Goal: Task Accomplishment & Management: Manage account settings

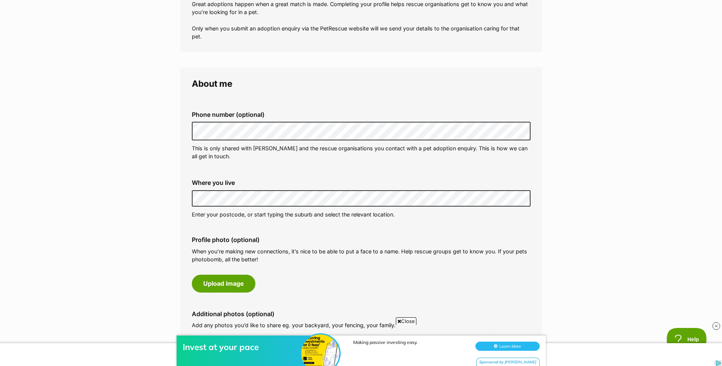
click at [191, 198] on div "Where you live Address line 1 (optional) Address line 2 (optional) Suburb (opti…" at bounding box center [361, 198] width 351 height 51
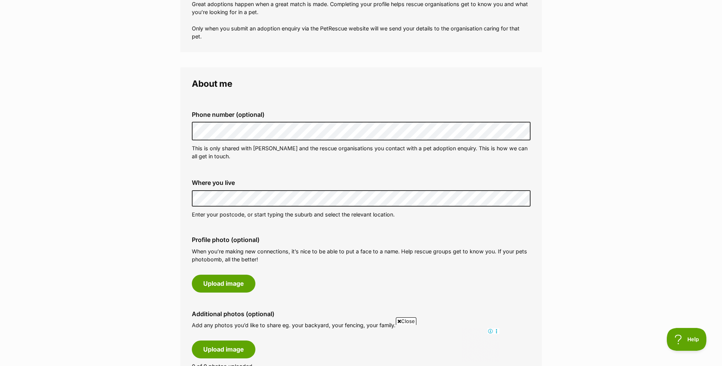
drag, startPoint x: 216, startPoint y: 216, endPoint x: 222, endPoint y: 216, distance: 5.7
click at [222, 216] on p "Enter your postcode, or start typing the suburb and select the relevant locatio…" at bounding box center [361, 214] width 339 height 8
drag, startPoint x: 334, startPoint y: 223, endPoint x: 337, endPoint y: 228, distance: 5.8
click at [335, 223] on div "Where you live Address line 1 (optional) Address line 2 (optional) Suburb (opti…" at bounding box center [361, 198] width 351 height 51
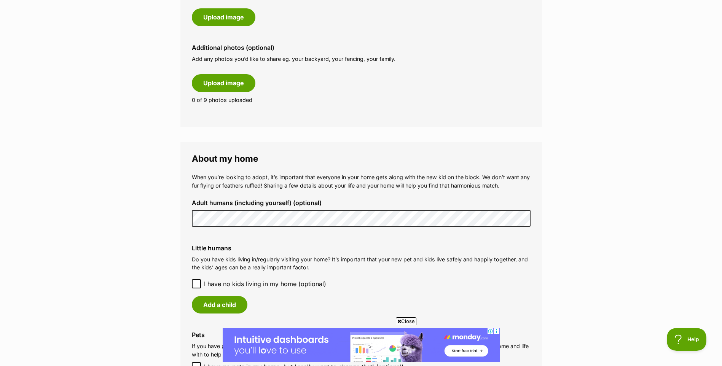
click at [194, 285] on icon at bounding box center [196, 283] width 5 height 3
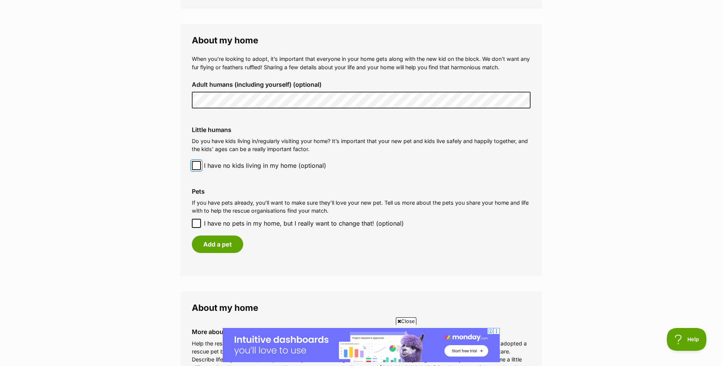
scroll to position [571, 0]
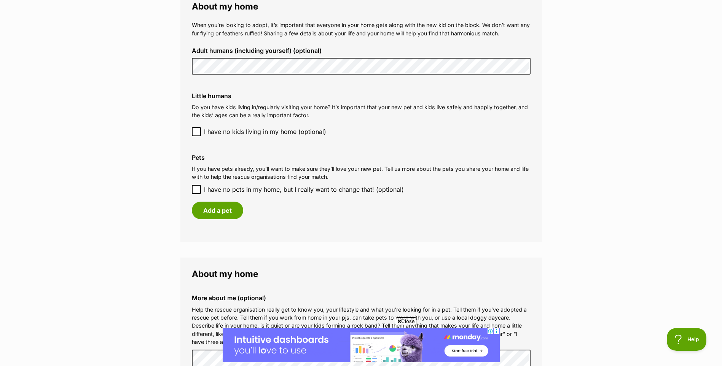
click at [197, 189] on icon at bounding box center [196, 189] width 5 height 3
click at [197, 189] on input "I have no pets in my home, but I really want to change that! (optional)" at bounding box center [196, 189] width 9 height 9
checkbox input "true"
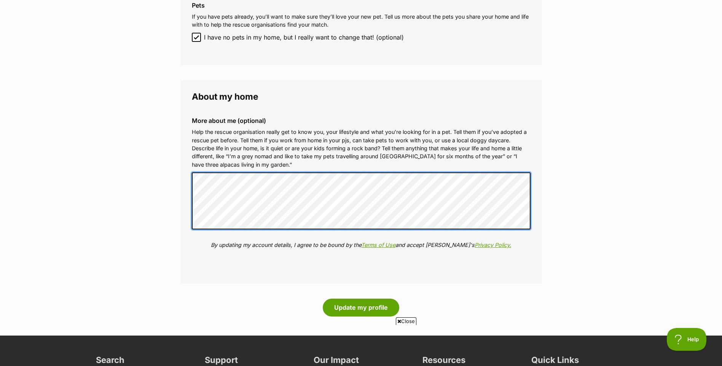
scroll to position [0, 0]
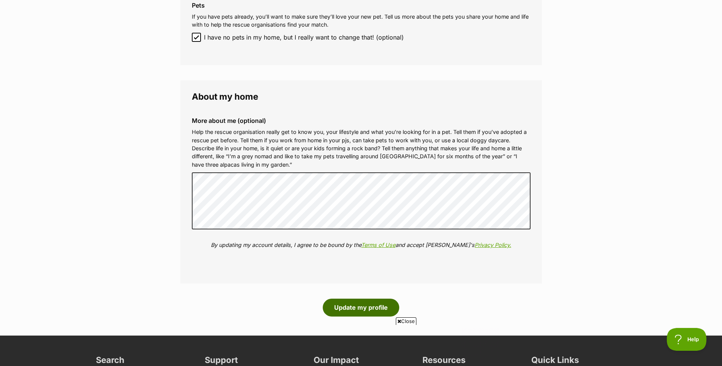
click at [354, 304] on button "Update my profile" at bounding box center [361, 308] width 76 height 18
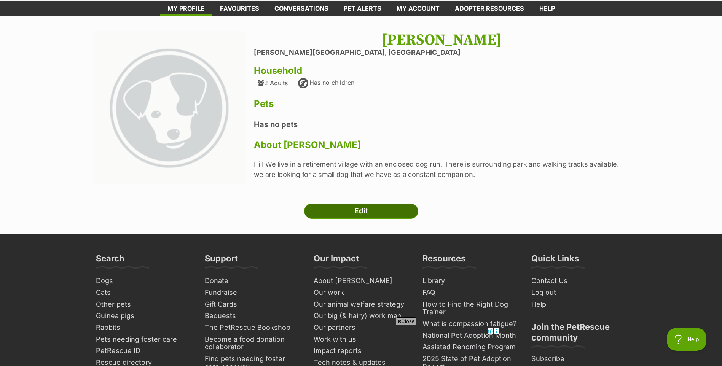
click at [363, 214] on link "Edit" at bounding box center [361, 211] width 114 height 15
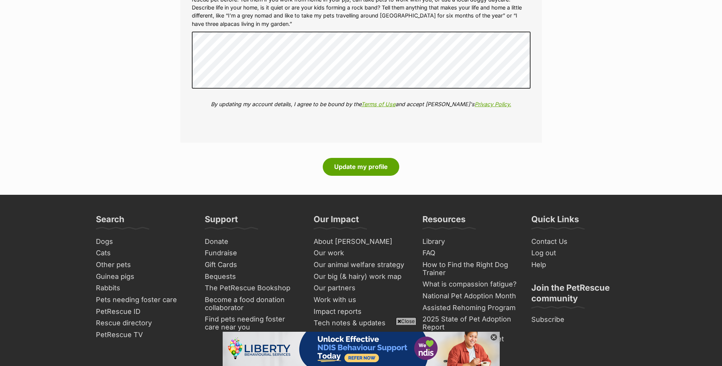
scroll to position [806, 0]
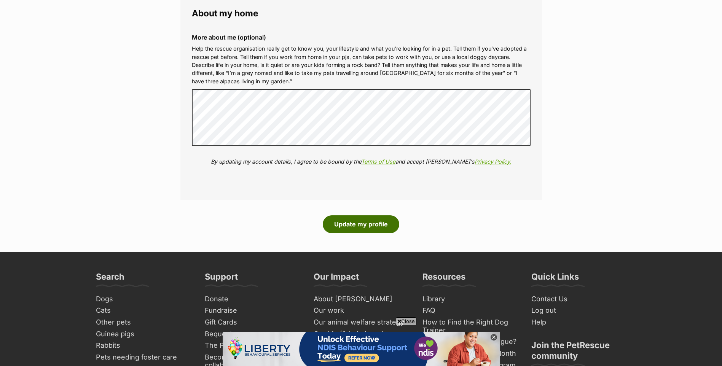
click at [361, 222] on button "Update my profile" at bounding box center [361, 224] width 76 height 18
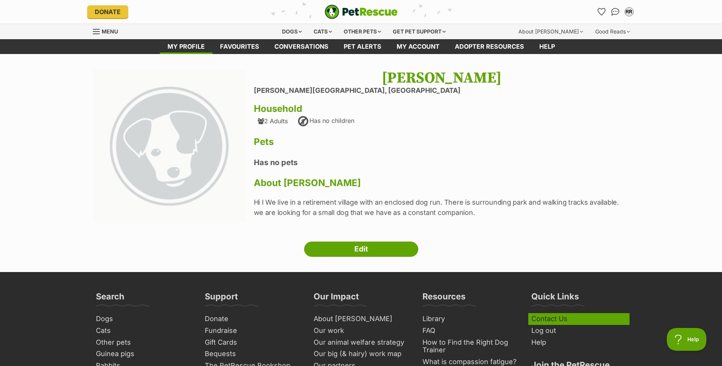
click at [560, 318] on link "Contact Us" at bounding box center [578, 319] width 101 height 12
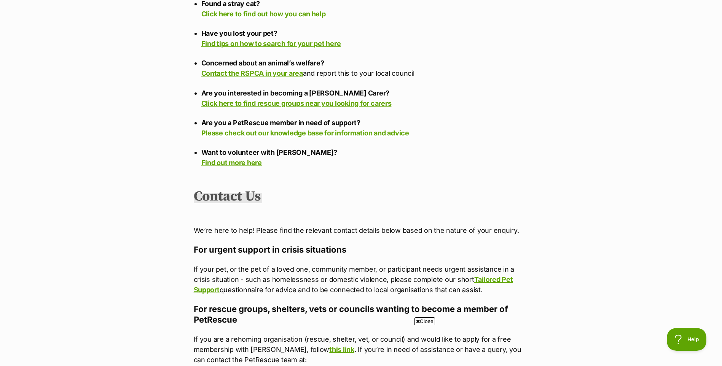
scroll to position [342, 0]
